Goal: Information Seeking & Learning: Learn about a topic

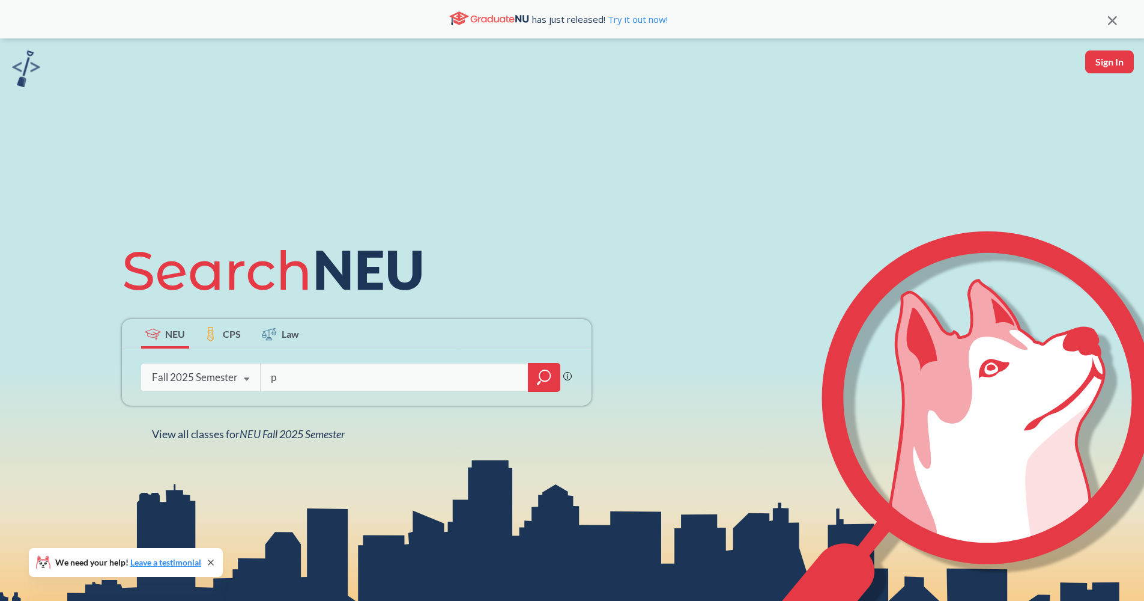
type input "pl"
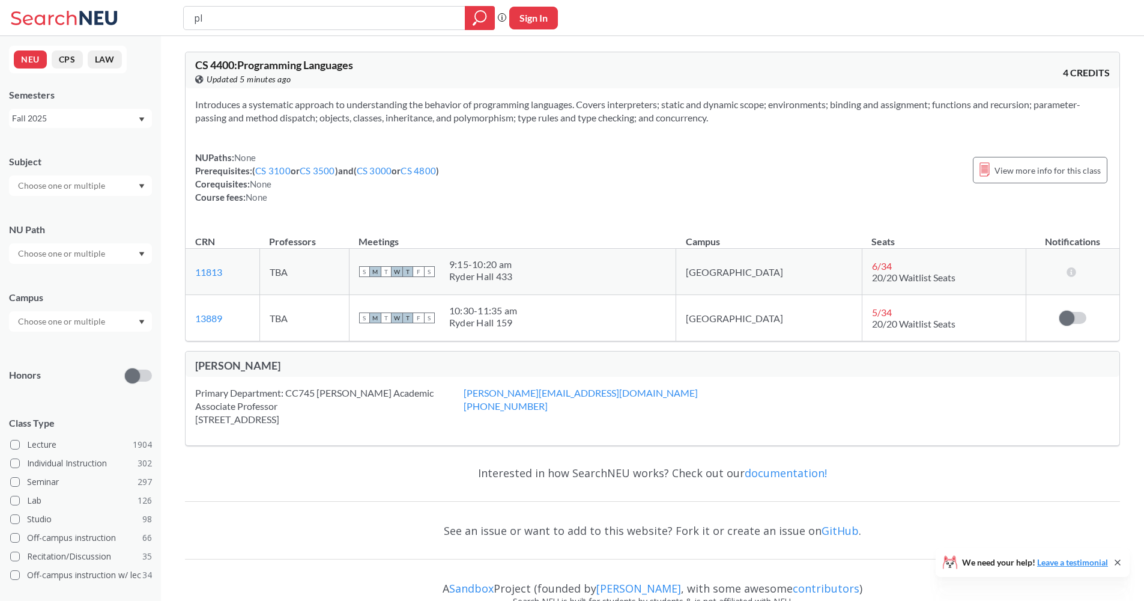
click at [364, 20] on input "pl" at bounding box center [325, 18] width 264 height 20
click at [364, 21] on input "pl" at bounding box center [325, 18] width 264 height 20
type input "geometry"
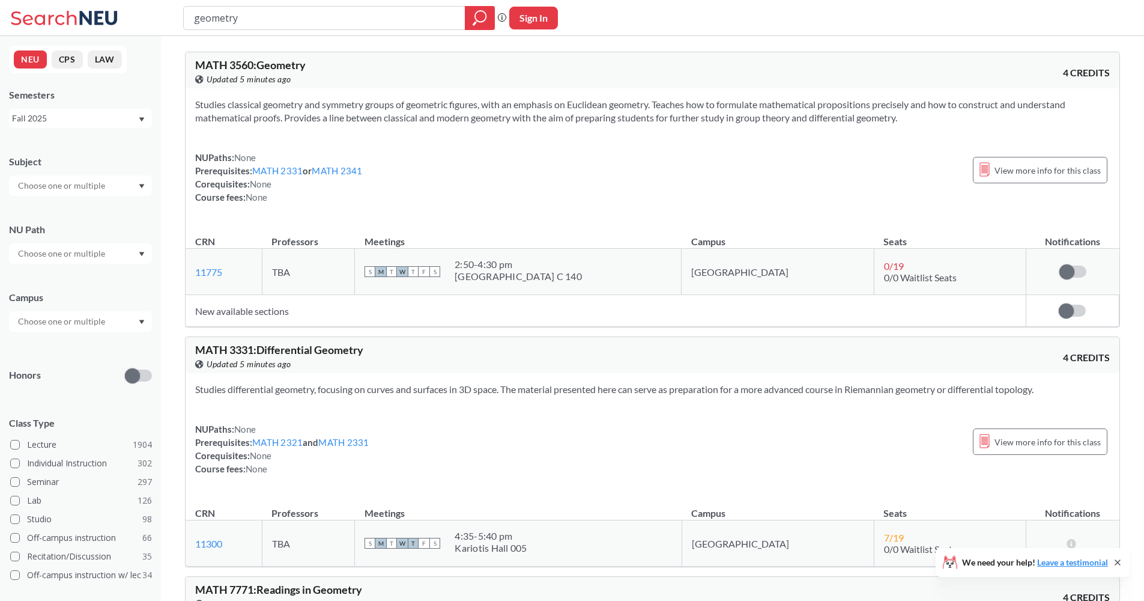
click at [441, 136] on div "Studies classical geometry and symmetry groups of geometric figures, with an em…" at bounding box center [653, 155] width 934 height 135
drag, startPoint x: 299, startPoint y: 17, endPoint x: 136, endPoint y: 27, distance: 163.7
click at [136, 27] on div "geometry Phrase search guarantees the exact search appears in the results. Ex. …" at bounding box center [572, 18] width 1144 height 36
drag, startPoint x: 259, startPoint y: 10, endPoint x: 161, endPoint y: 13, distance: 98.5
click at [161, 13] on div "geometry Phrase search guarantees the exact search appears in the results. Ex. …" at bounding box center [572, 18] width 1144 height 36
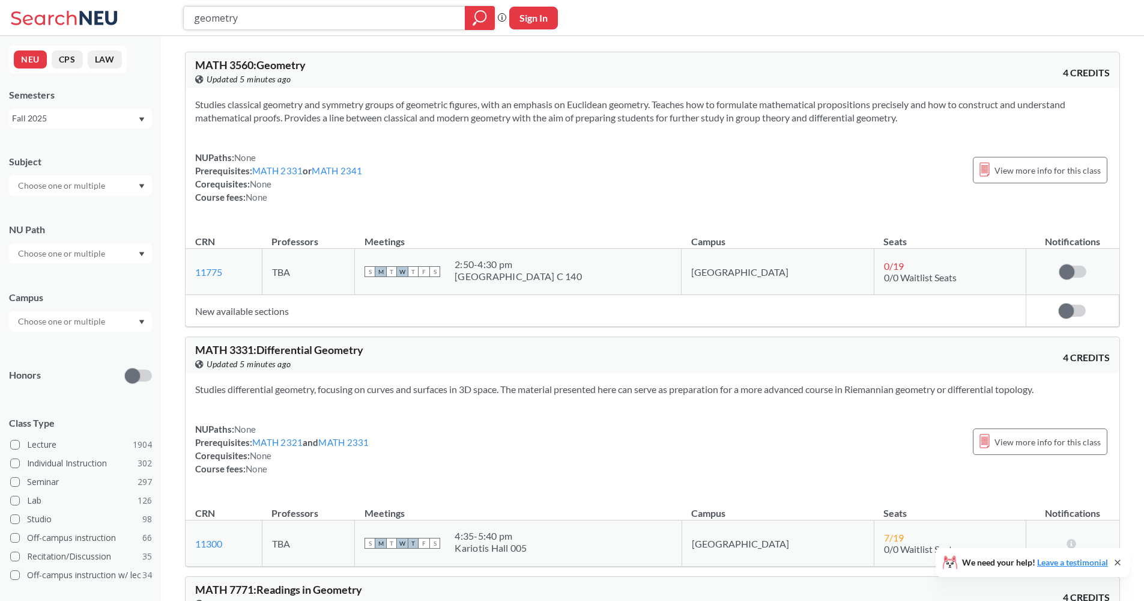
drag, startPoint x: 277, startPoint y: 12, endPoint x: 165, endPoint y: 19, distance: 113.1
click at [165, 19] on div "geometry Phrase search guarantees the exact search appears in the results. Ex. …" at bounding box center [572, 18] width 1144 height 36
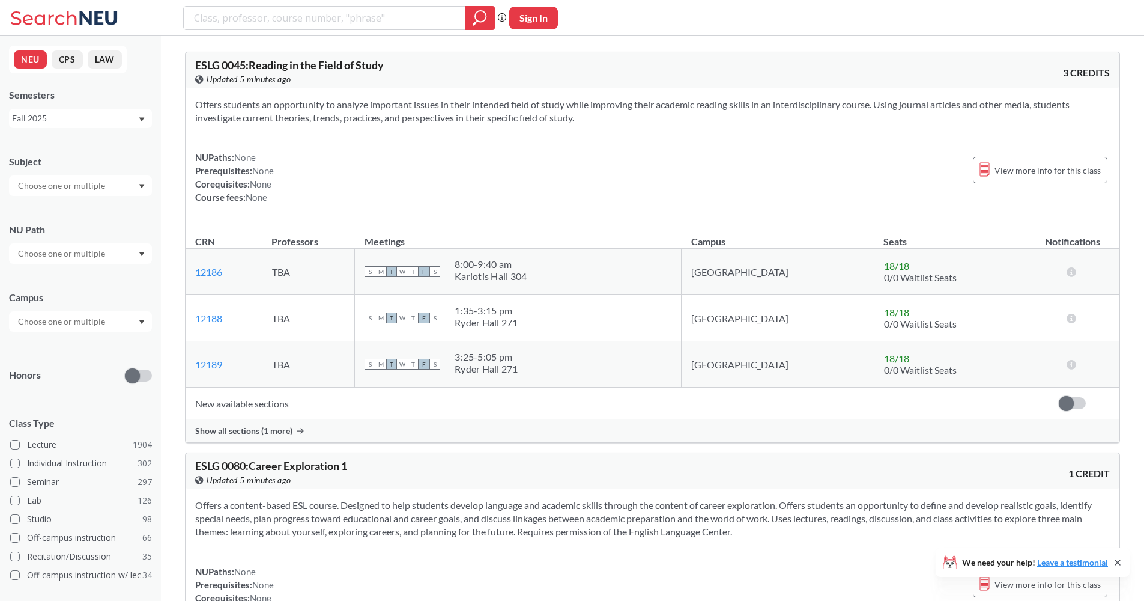
click at [121, 183] on div at bounding box center [80, 185] width 143 height 20
click at [103, 211] on div "CS ( 115 )" at bounding box center [84, 206] width 136 height 13
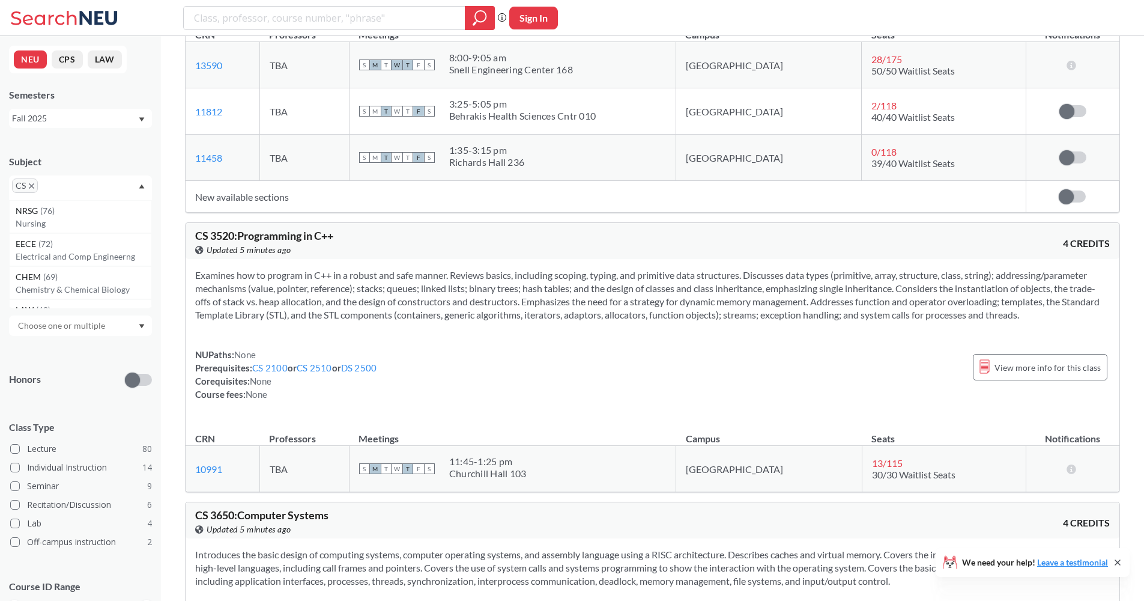
scroll to position [6337, 0]
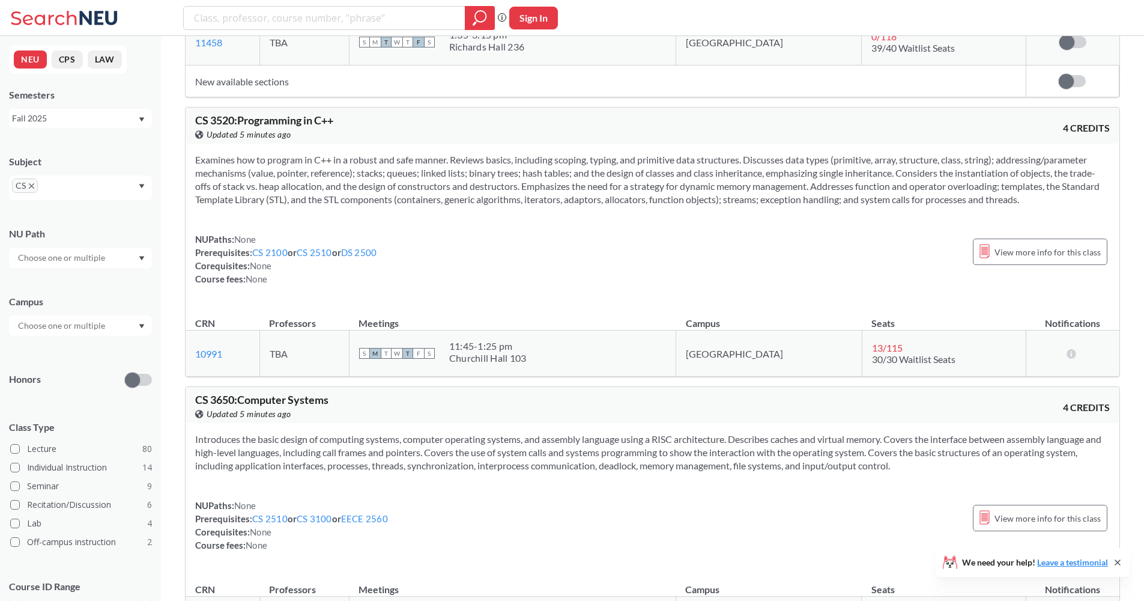
drag, startPoint x: 317, startPoint y: 283, endPoint x: 305, endPoint y: 220, distance: 64.8
click at [305, 220] on div "Examines how to program in C++ in a robust and safe manner. Reviews basics, inc…" at bounding box center [653, 224] width 934 height 161
drag, startPoint x: 294, startPoint y: 286, endPoint x: 282, endPoint y: 228, distance: 59.0
click at [282, 228] on div "Examines how to program in C++ in a robust and safe manner. Reviews basics, inc…" at bounding box center [653, 224] width 934 height 161
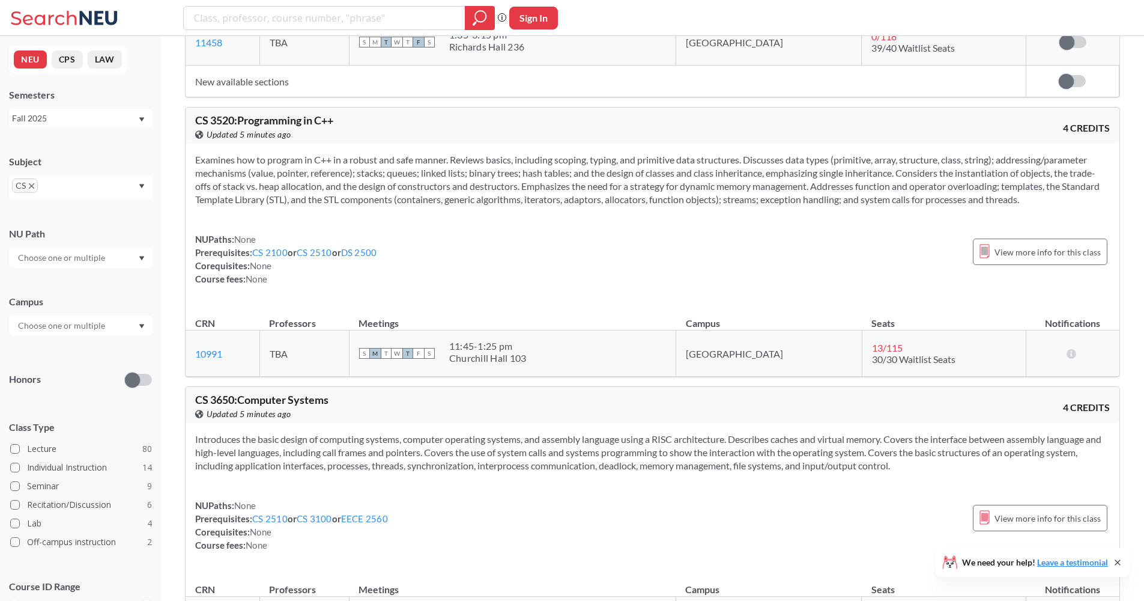
click at [282, 228] on div "Examines how to program in C++ in a robust and safe manner. Reviews basics, inc…" at bounding box center [653, 224] width 934 height 161
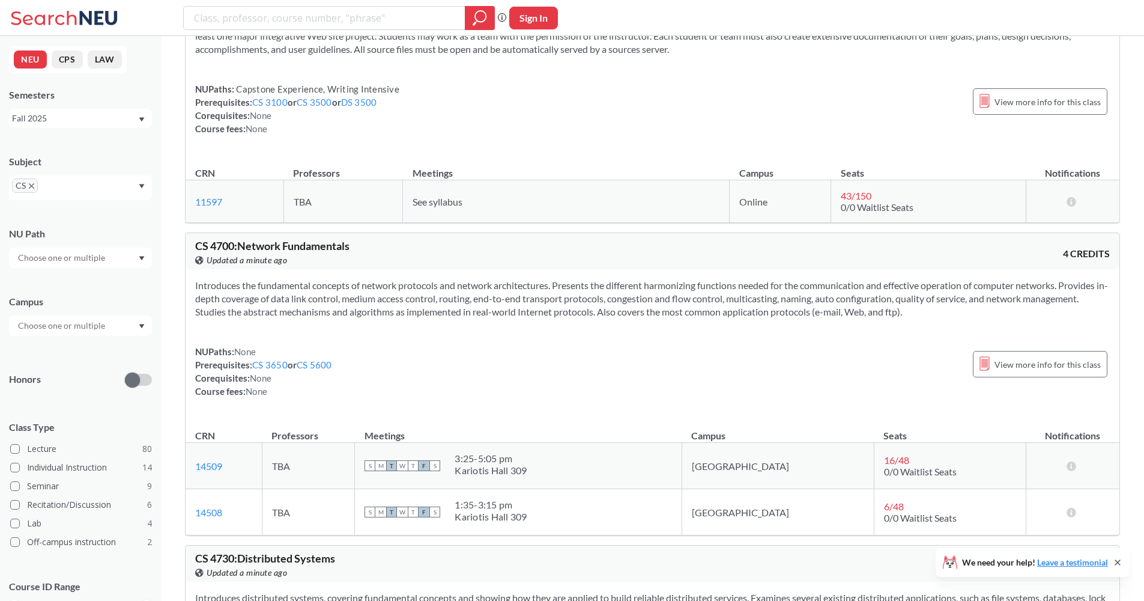
scroll to position [10677, 0]
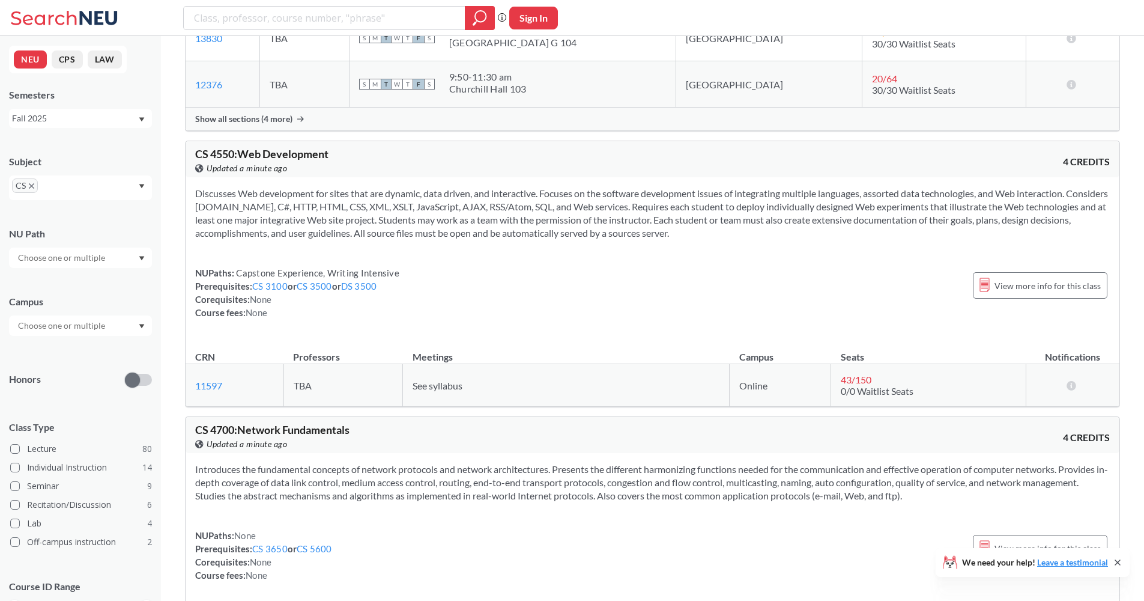
click at [31, 186] on icon "X to remove pill" at bounding box center [31, 185] width 5 height 5
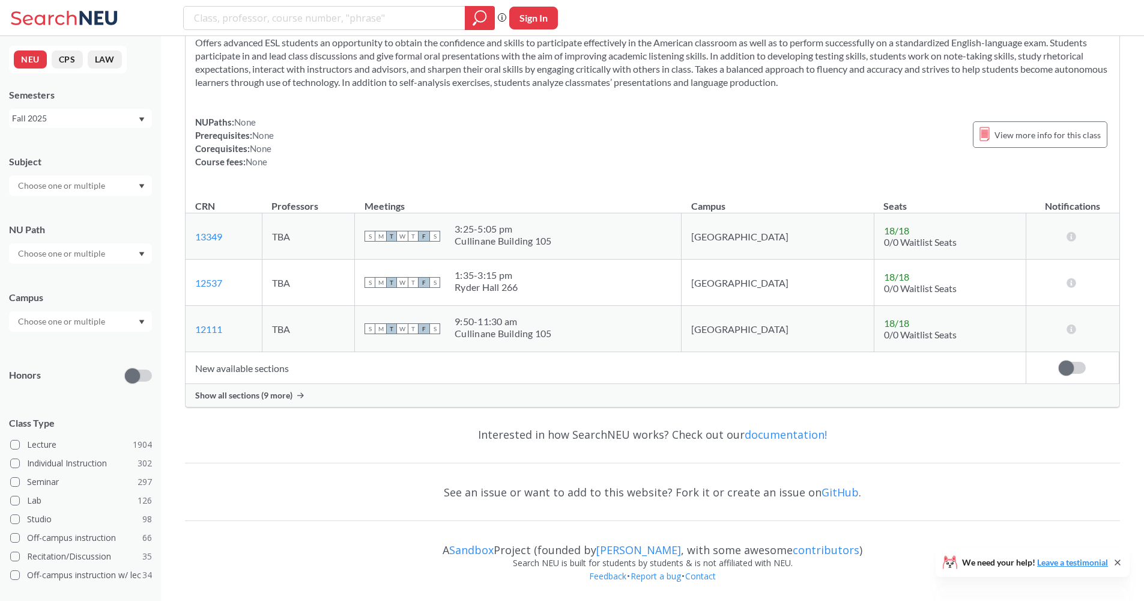
scroll to position [3540, 0]
click at [34, 184] on input "text" at bounding box center [62, 185] width 101 height 14
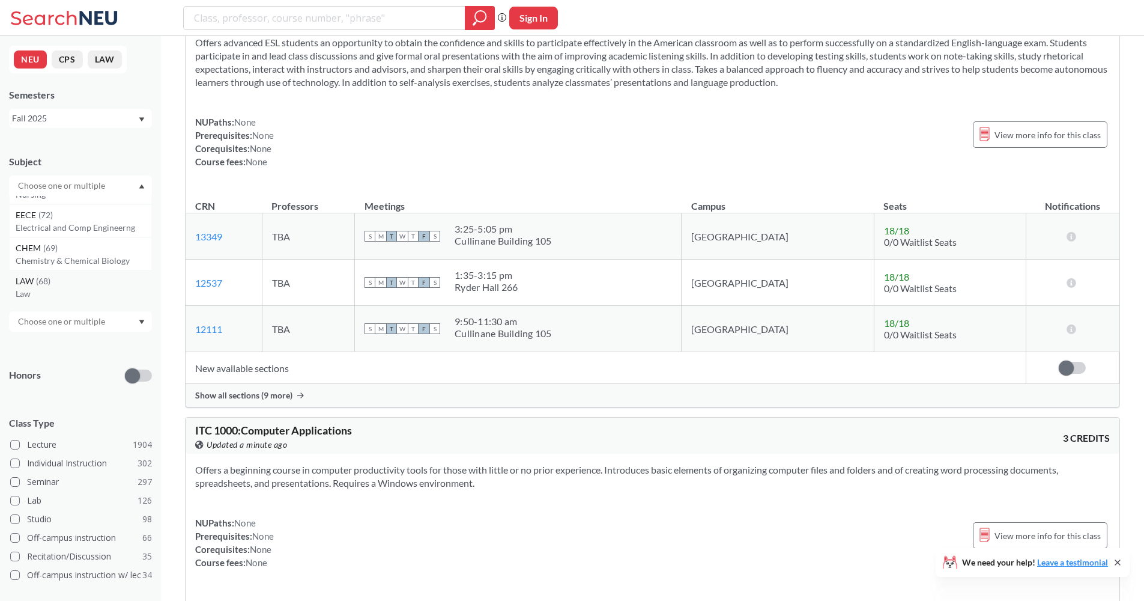
scroll to position [91, 0]
click at [94, 271] on div "MATH ( 68 ) Mathematics" at bounding box center [80, 286] width 143 height 33
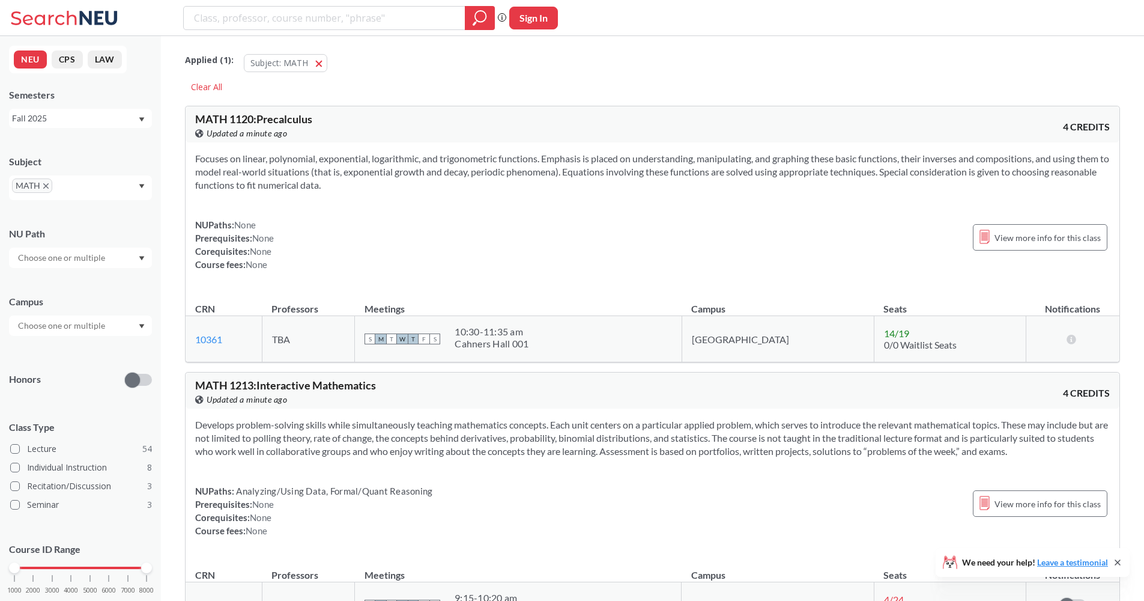
click at [238, 268] on div "NUPaths: None Prerequisites: None Corequisites: None Course fees: None" at bounding box center [234, 244] width 79 height 53
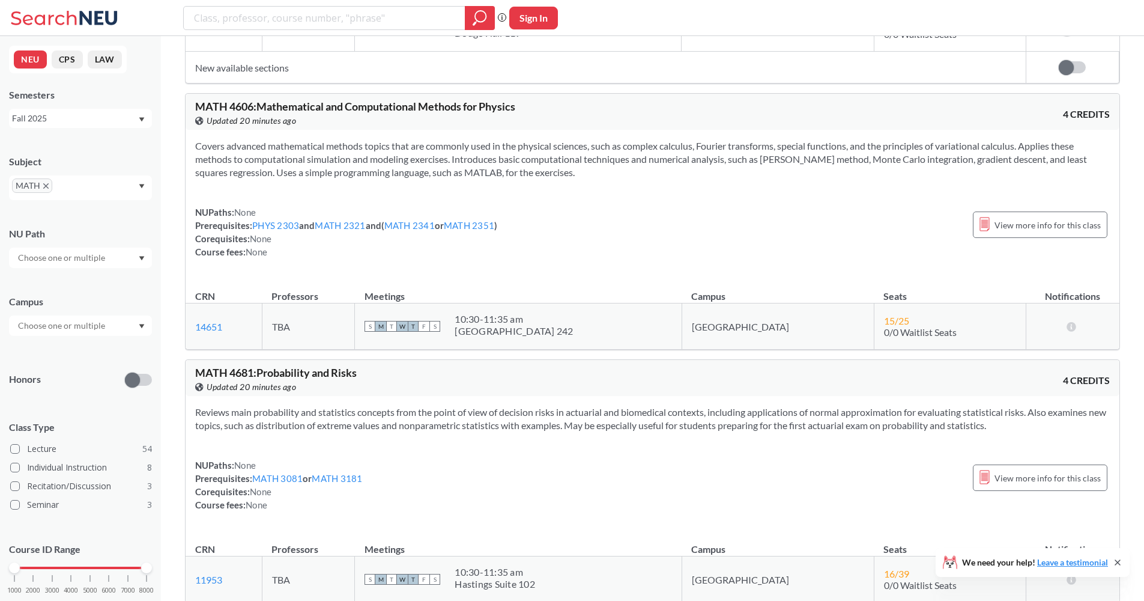
scroll to position [10438, 0]
